Goal: Task Accomplishment & Management: Manage account settings

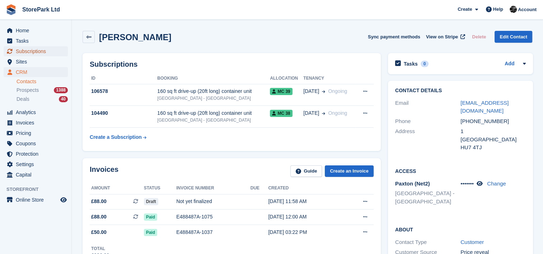
click at [37, 54] on span "Subscriptions" at bounding box center [37, 51] width 43 height 10
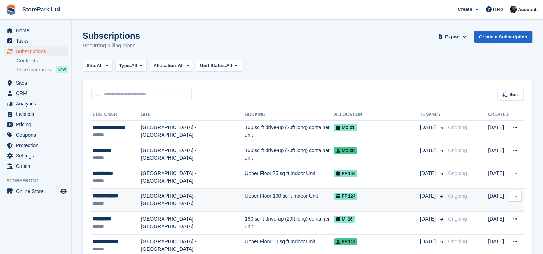
scroll to position [44, 0]
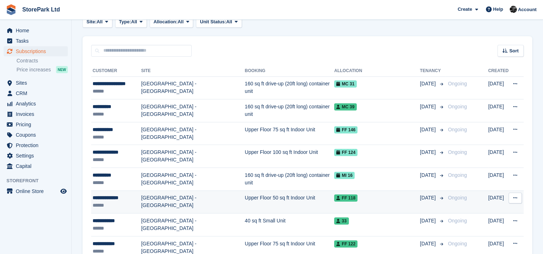
click at [134, 199] on div "**********" at bounding box center [117, 198] width 48 height 8
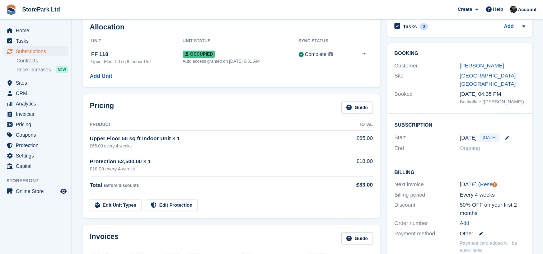
scroll to position [26, 0]
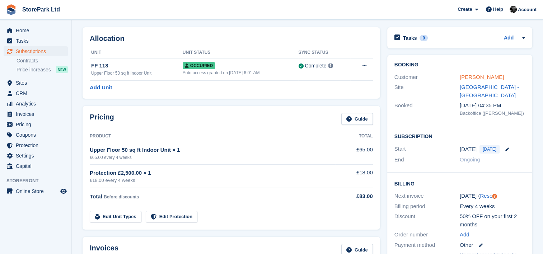
click at [483, 76] on link "Ryan Hutchison" at bounding box center [482, 77] width 44 height 6
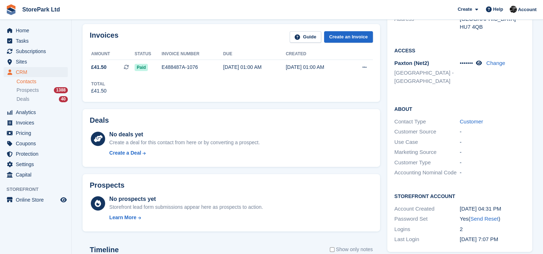
scroll to position [150, 0]
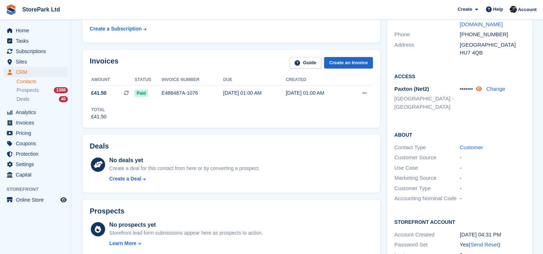
click at [482, 91] on link at bounding box center [480, 89] width 8 height 6
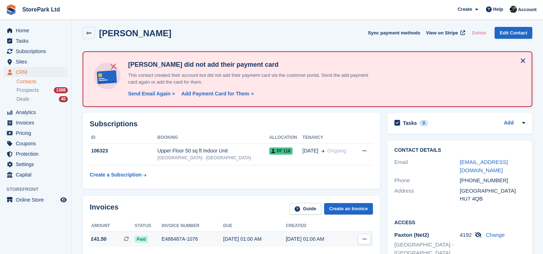
scroll to position [4, 0]
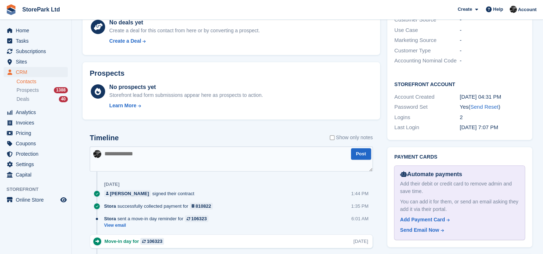
scroll to position [288, 0]
click at [419, 217] on div "Add Payment Card" at bounding box center [422, 221] width 45 height 8
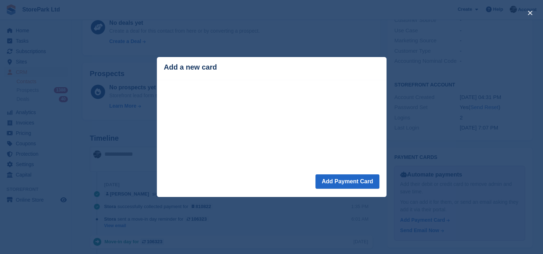
click at [393, 74] on div "close" at bounding box center [271, 127] width 543 height 254
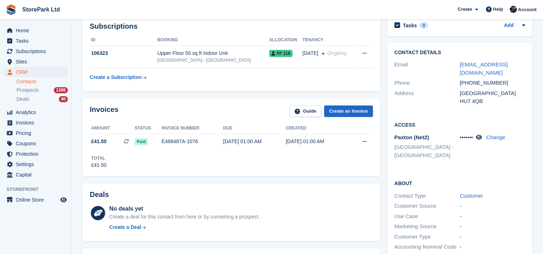
scroll to position [0, 0]
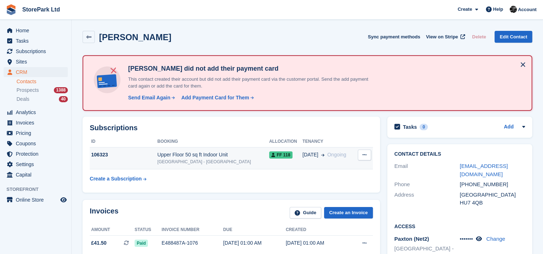
click at [213, 155] on div "Upper Floor 50 sq ft Indoor Unit" at bounding box center [213, 155] width 112 height 8
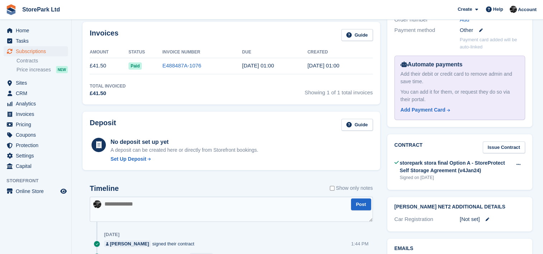
scroll to position [242, 0]
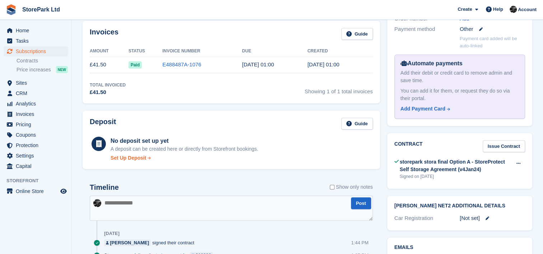
click at [144, 154] on div "Set Up Deposit" at bounding box center [129, 158] width 36 height 8
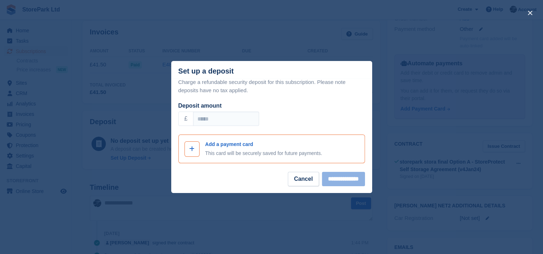
click at [196, 149] on span at bounding box center [192, 149] width 9 height 9
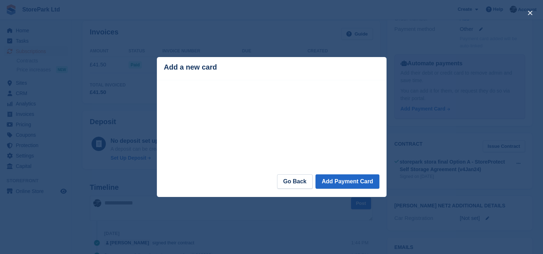
click at [150, 102] on div "close" at bounding box center [271, 127] width 543 height 254
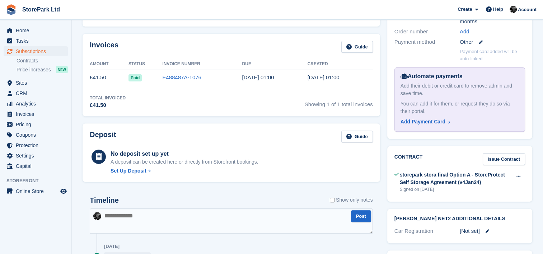
scroll to position [228, 0]
click at [417, 122] on div "Add Payment Card" at bounding box center [423, 123] width 45 height 8
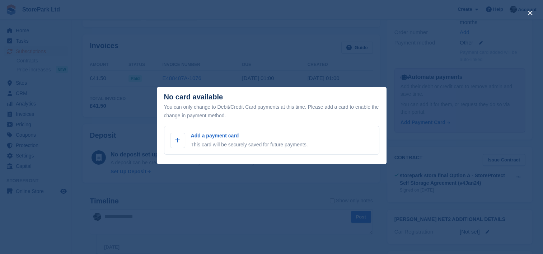
click at [399, 103] on div "close" at bounding box center [271, 127] width 543 height 254
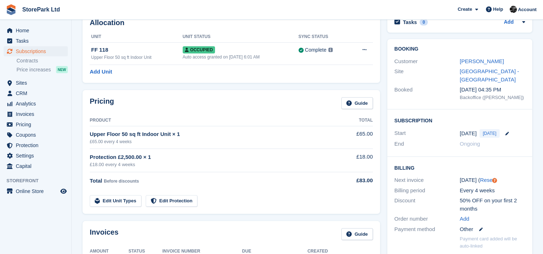
scroll to position [0, 0]
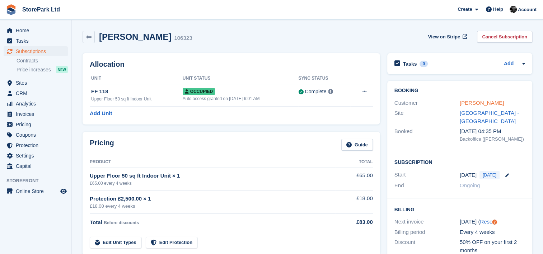
click at [460, 102] on link "Ryan Hutchison" at bounding box center [482, 103] width 44 height 6
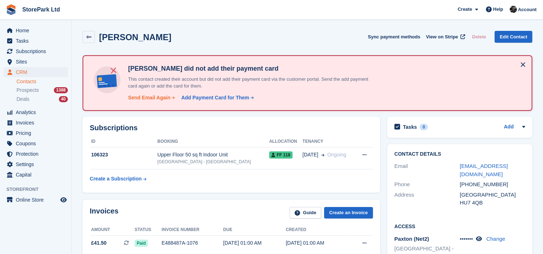
click at [148, 97] on div "Send Email Again" at bounding box center [149, 98] width 42 height 8
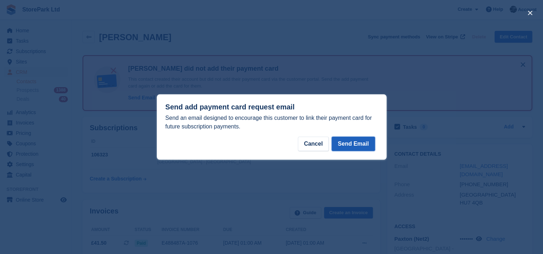
click at [362, 147] on button "Send Email" at bounding box center [353, 144] width 43 height 14
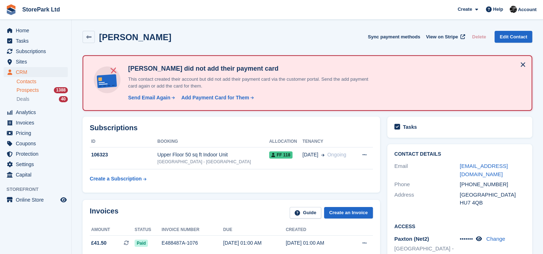
click at [26, 89] on span "Prospects" at bounding box center [28, 90] width 22 height 7
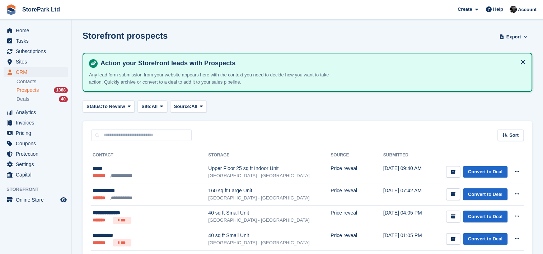
click at [61, 219] on aside "Home Tasks Subscriptions Subscriptions Subscriptions Contracts Price increases …" at bounding box center [35, 129] width 71 height 218
click at [39, 52] on span "Subscriptions" at bounding box center [37, 51] width 43 height 10
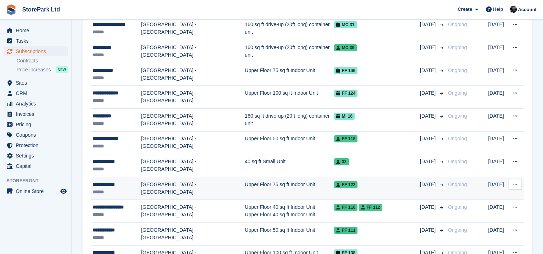
scroll to position [109, 0]
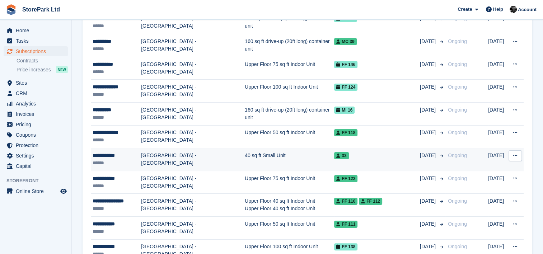
click at [126, 165] on div "******" at bounding box center [117, 163] width 48 height 8
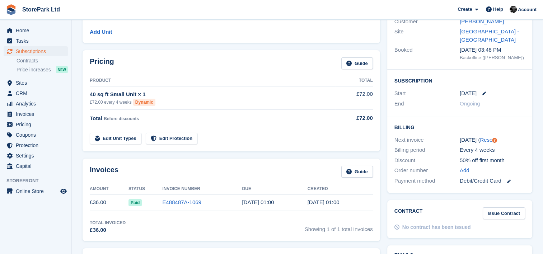
scroll to position [81, 0]
click at [71, 236] on aside "Home Tasks Subscriptions Subscriptions Subscriptions Contracts Price increases …" at bounding box center [35, 129] width 71 height 218
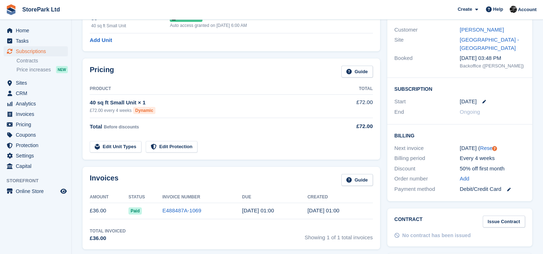
scroll to position [74, 0]
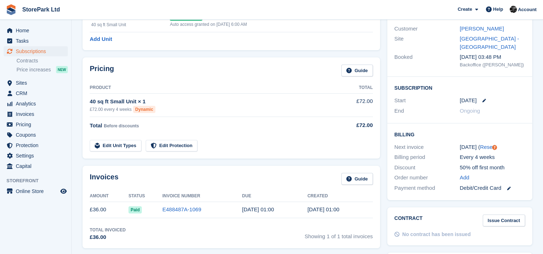
click at [227, 54] on div "Pricing Guide Product Total 40 sq ft Small Unit × 1 £72.00 every 4 weeks Dynami…" at bounding box center [231, 108] width 305 height 108
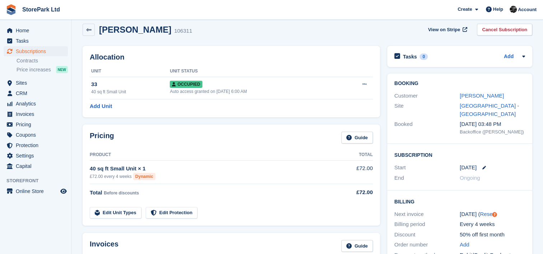
scroll to position [0, 0]
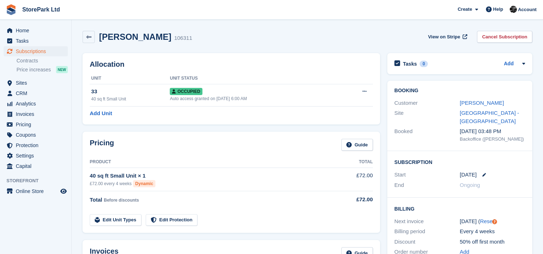
click at [63, 214] on aside "Home Tasks Subscriptions Subscriptions Subscriptions Contracts Price increases …" at bounding box center [35, 129] width 71 height 218
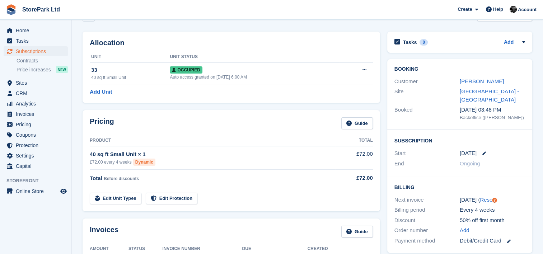
scroll to position [22, 0]
click at [224, 157] on div "40 sq ft Small Unit × 1" at bounding box center [213, 154] width 246 height 8
click at [233, 61] on th "Unit Status" at bounding box center [255, 56] width 170 height 11
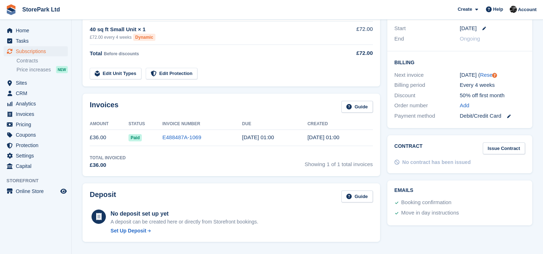
scroll to position [108, 0]
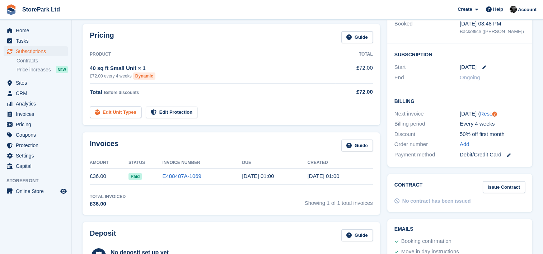
click at [128, 113] on link "Edit Unit Types" at bounding box center [116, 113] width 52 height 12
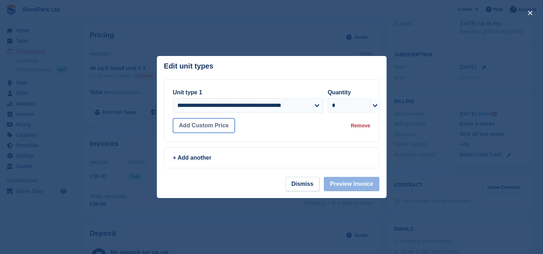
click at [210, 130] on button "Add Custom Price" at bounding box center [204, 126] width 62 height 14
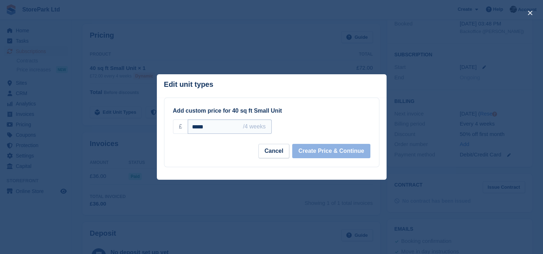
drag, startPoint x: 208, startPoint y: 128, endPoint x: 195, endPoint y: 130, distance: 13.1
click at [195, 130] on input "*****" at bounding box center [230, 127] width 84 height 14
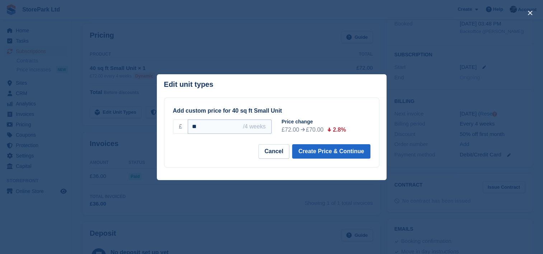
type input "*"
type input "**"
click at [329, 152] on button "Create Price & Continue" at bounding box center [331, 151] width 78 height 14
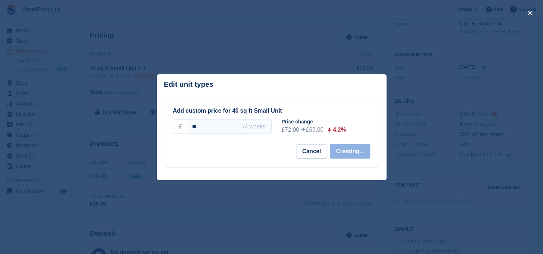
select select "*****"
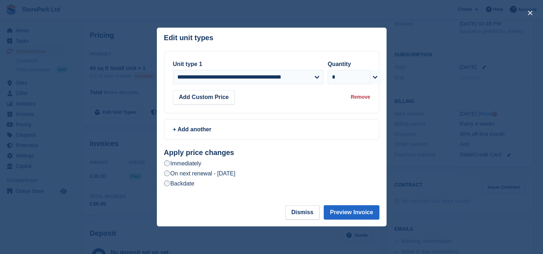
click at [197, 184] on div "Backdate ********* **** Sun Mon Tue Wed Thu Fri Sat 31 1 2 3 4 5 6 7 8 9 10 11 …" at bounding box center [271, 184] width 215 height 9
click at [191, 184] on label "Backdate" at bounding box center [179, 184] width 31 height 8
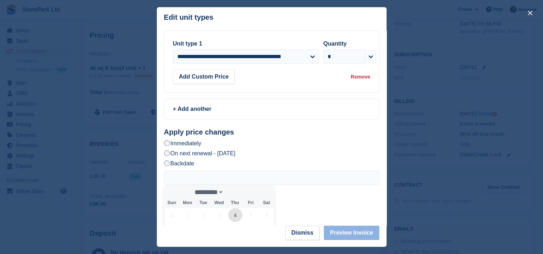
click at [237, 215] on span "4" at bounding box center [235, 215] width 14 height 14
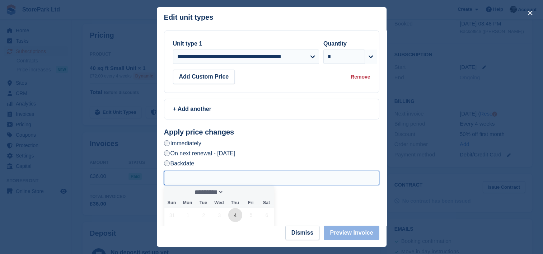
type input "**********"
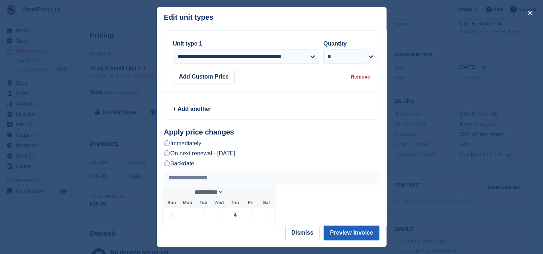
click at [340, 236] on button "Preview Invoice" at bounding box center [351, 233] width 55 height 14
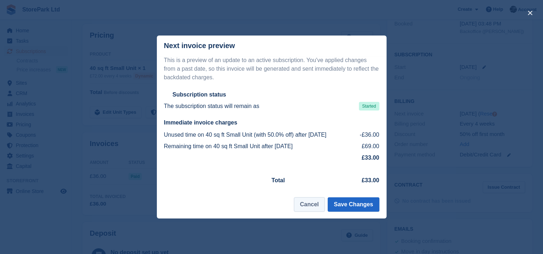
click at [316, 204] on button "Cancel" at bounding box center [309, 205] width 31 height 14
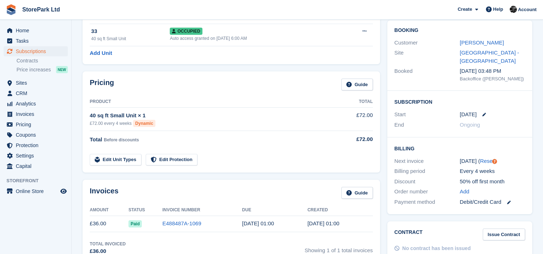
scroll to position [62, 0]
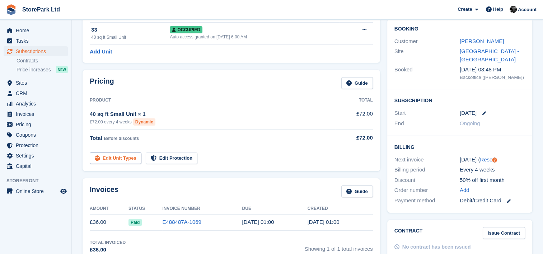
click at [125, 162] on link "Edit Unit Types" at bounding box center [116, 159] width 52 height 12
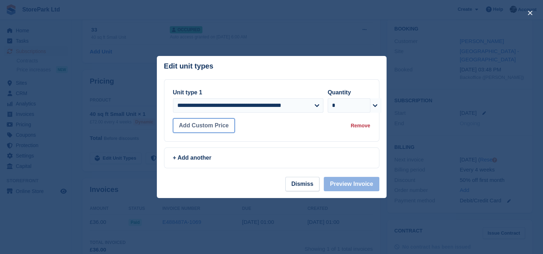
click at [215, 130] on button "Add Custom Price" at bounding box center [204, 126] width 62 height 14
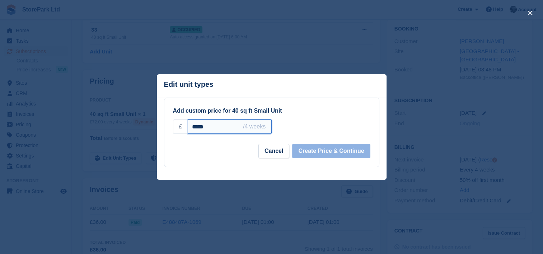
drag, startPoint x: 211, startPoint y: 126, endPoint x: 164, endPoint y: 130, distance: 46.8
click at [164, 130] on div "Add custom price for 40 sq ft Small Unit £ ***** /4 weeks +2.5% +5% +10% +15% +…" at bounding box center [271, 132] width 215 height 69
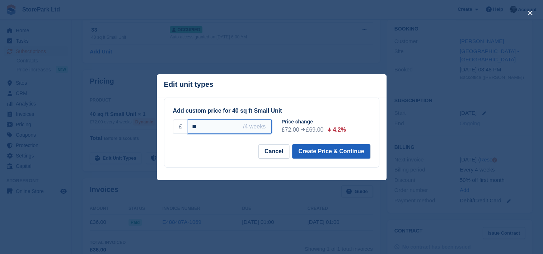
type input "**"
click at [311, 153] on button "Create Price & Continue" at bounding box center [331, 151] width 78 height 14
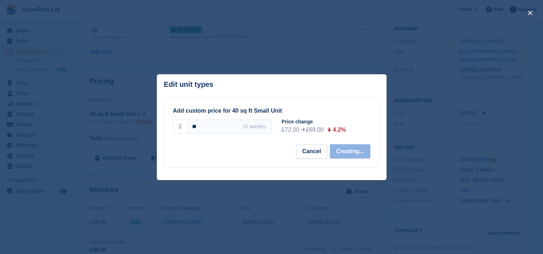
select select "*****"
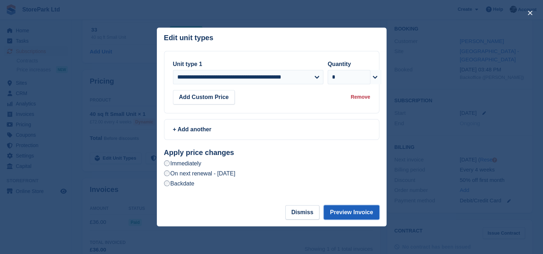
click at [340, 210] on button "Preview Invoice" at bounding box center [351, 212] width 55 height 14
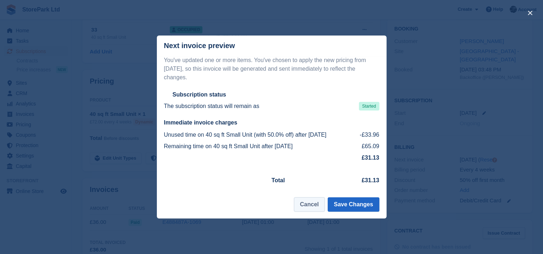
click at [319, 204] on button "Cancel" at bounding box center [309, 205] width 31 height 14
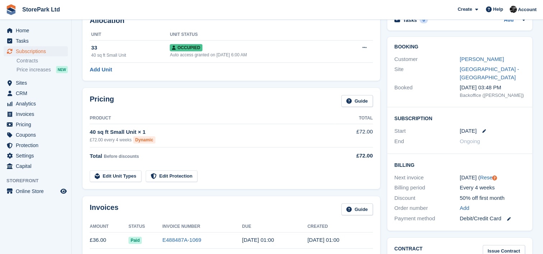
scroll to position [43, 0]
click at [135, 175] on link "Edit Unit Types" at bounding box center [116, 177] width 52 height 12
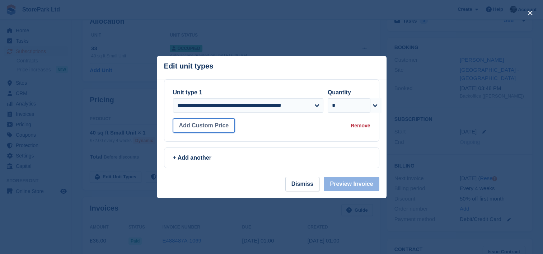
click at [225, 127] on button "Add Custom Price" at bounding box center [204, 126] width 62 height 14
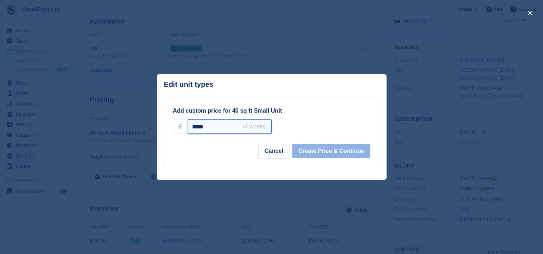
drag, startPoint x: 217, startPoint y: 129, endPoint x: 161, endPoint y: 131, distance: 56.1
click at [161, 131] on div "**********" at bounding box center [272, 133] width 230 height 70
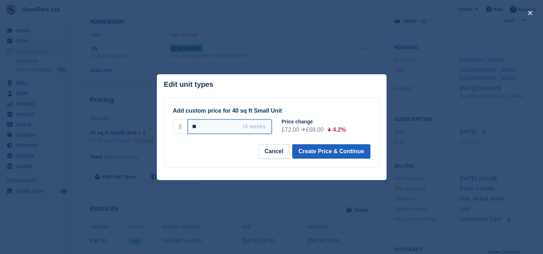
type input "**"
click at [335, 152] on button "Create Price & Continue" at bounding box center [331, 151] width 78 height 14
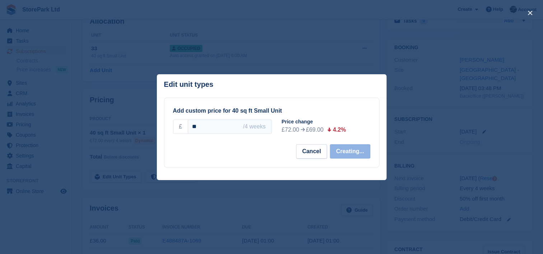
select select "*****"
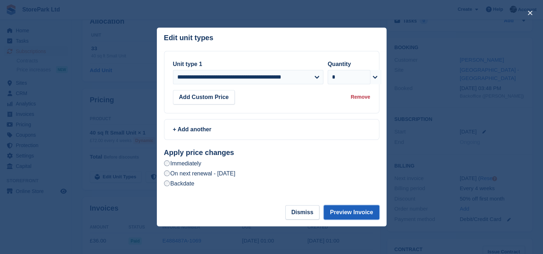
click at [347, 208] on button "Preview Invoice" at bounding box center [351, 212] width 55 height 14
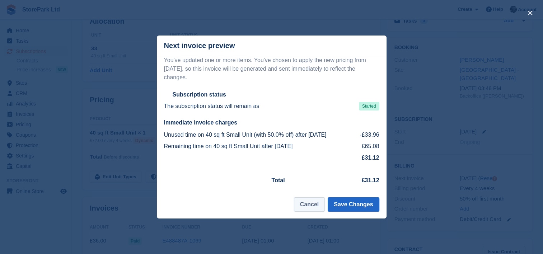
click at [317, 199] on button "Cancel" at bounding box center [309, 205] width 31 height 14
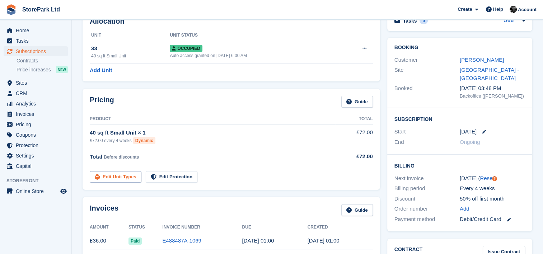
click at [122, 173] on link "Edit Unit Types" at bounding box center [116, 177] width 52 height 12
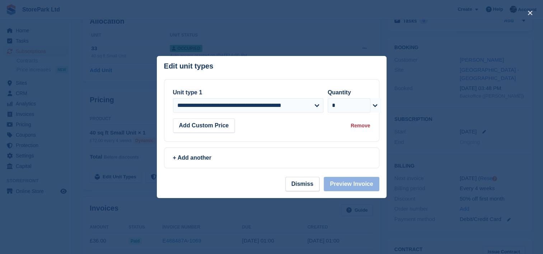
click at [224, 70] on header "Edit unit types You can't add the same unit type twice: This subscription alrea…" at bounding box center [272, 67] width 230 height 23
click at [219, 128] on button "Add Custom Price" at bounding box center [204, 126] width 62 height 14
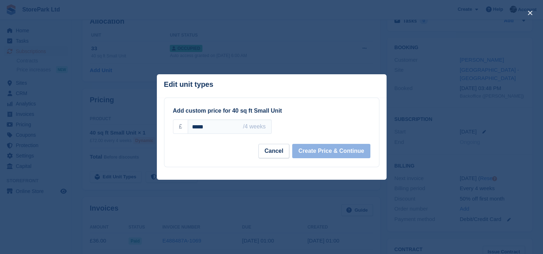
drag, startPoint x: 223, startPoint y: 130, endPoint x: 158, endPoint y: 124, distance: 64.6
click at [158, 124] on div "**********" at bounding box center [272, 133] width 230 height 70
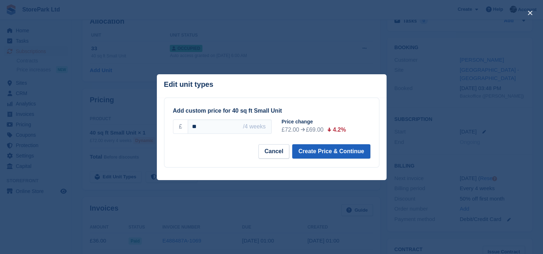
type input "**"
click at [319, 151] on button "Create Price & Continue" at bounding box center [331, 151] width 78 height 14
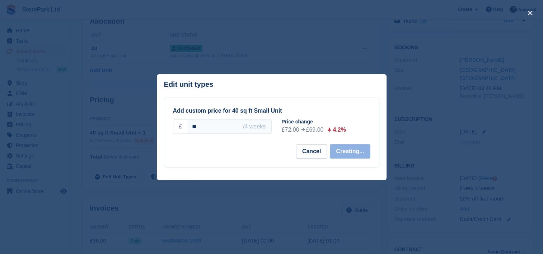
select select "*****"
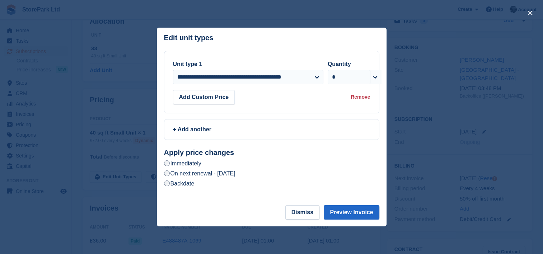
drag, startPoint x: 195, startPoint y: 190, endPoint x: 187, endPoint y: 184, distance: 9.6
click at [187, 184] on section "**********" at bounding box center [272, 128] width 230 height 155
click at [187, 184] on label "Backdate" at bounding box center [179, 184] width 31 height 8
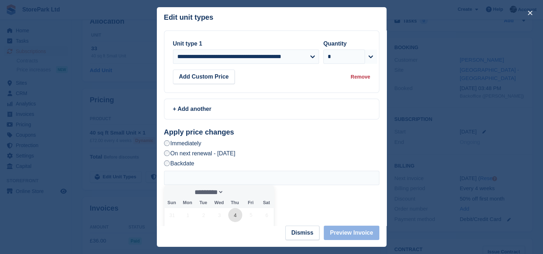
click at [236, 215] on span "4" at bounding box center [235, 215] width 14 height 14
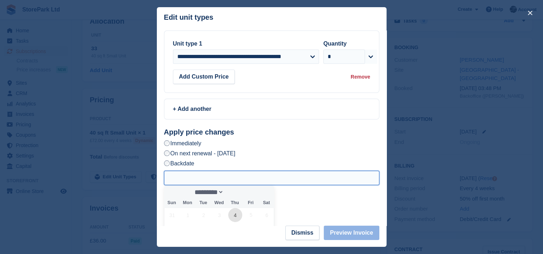
type input "**********"
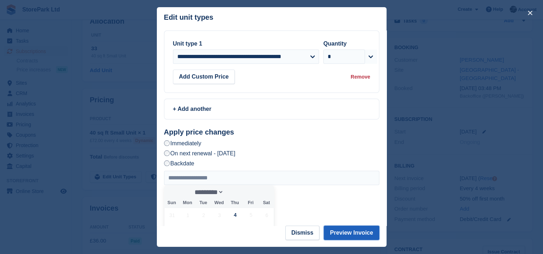
click at [338, 231] on button "Preview Invoice" at bounding box center [351, 233] width 55 height 14
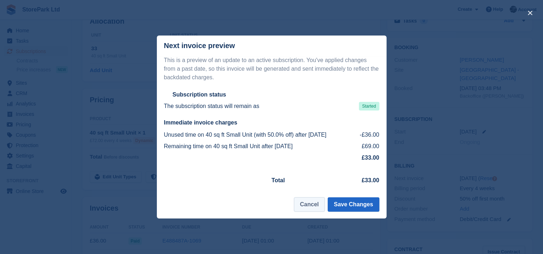
click at [316, 208] on button "Cancel" at bounding box center [309, 205] width 31 height 14
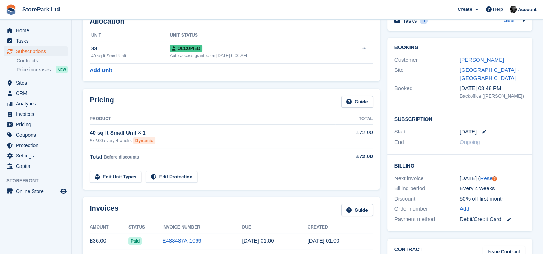
click at [483, 132] on div "[DATE]" at bounding box center [492, 132] width 65 height 8
click at [478, 131] on link at bounding box center [481, 132] width 9 height 4
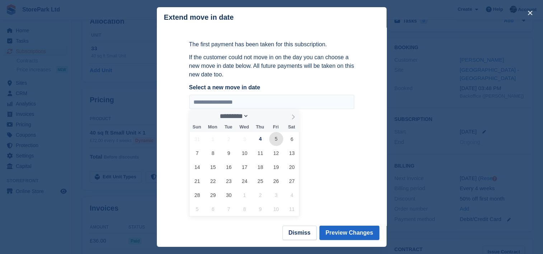
click at [275, 139] on span "5" at bounding box center [276, 139] width 14 height 14
click at [273, 142] on span "5" at bounding box center [276, 139] width 14 height 14
click at [290, 141] on span "6" at bounding box center [292, 139] width 14 height 14
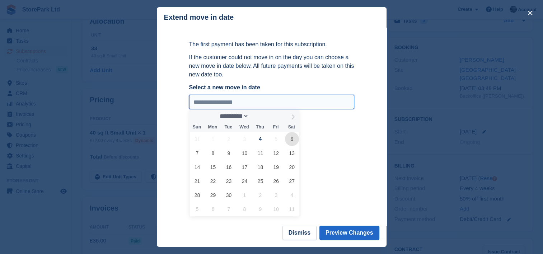
type input "**********"
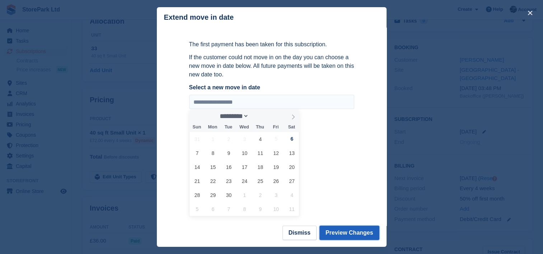
click at [340, 236] on button "Preview Changes" at bounding box center [350, 233] width 60 height 14
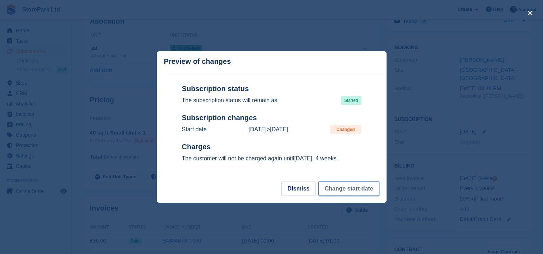
click at [339, 194] on button "Change start date" at bounding box center [349, 189] width 61 height 14
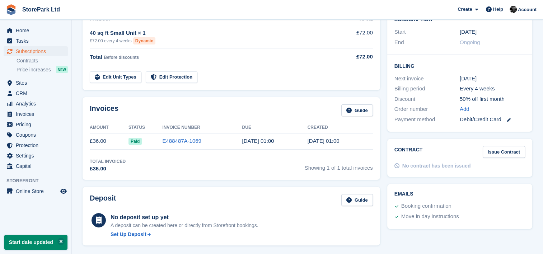
scroll to position [143, 0]
click at [70, 237] on aside "Home Tasks Subscriptions Subscriptions Subscriptions Contracts Price increases …" at bounding box center [35, 129] width 71 height 218
click at [38, 53] on span "Subscriptions" at bounding box center [37, 51] width 43 height 10
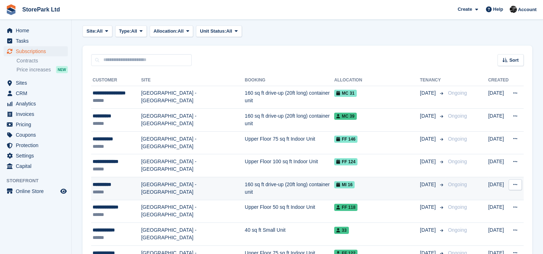
scroll to position [36, 0]
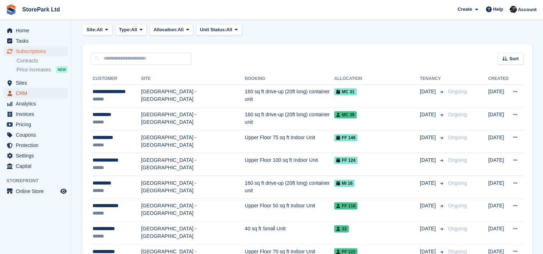
click at [32, 92] on span "CRM" at bounding box center [37, 93] width 43 height 10
